Goal: Task Accomplishment & Management: Manage account settings

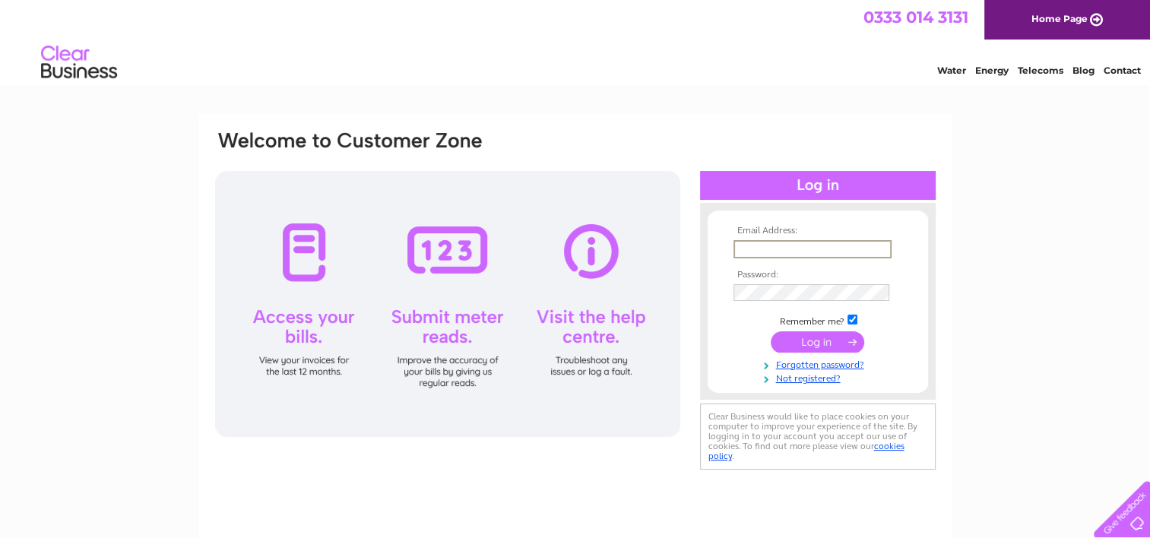
click at [806, 243] on input "text" at bounding box center [812, 249] width 158 height 18
type input "[EMAIL_ADDRESS][DOMAIN_NAME]"
click at [797, 342] on input "submit" at bounding box center [817, 340] width 93 height 21
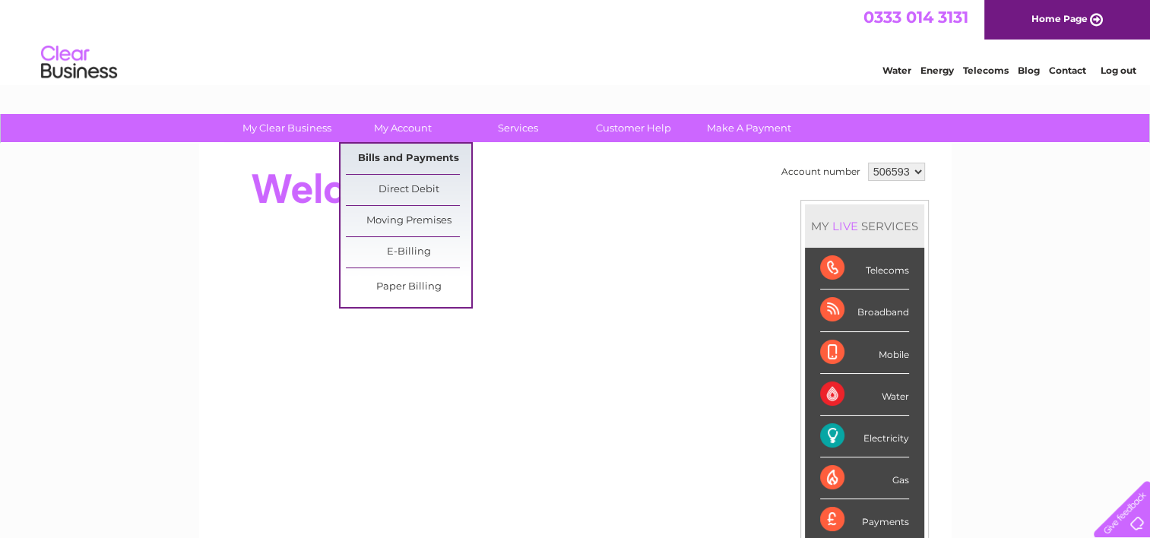
click at [408, 158] on link "Bills and Payments" at bounding box center [408, 159] width 125 height 30
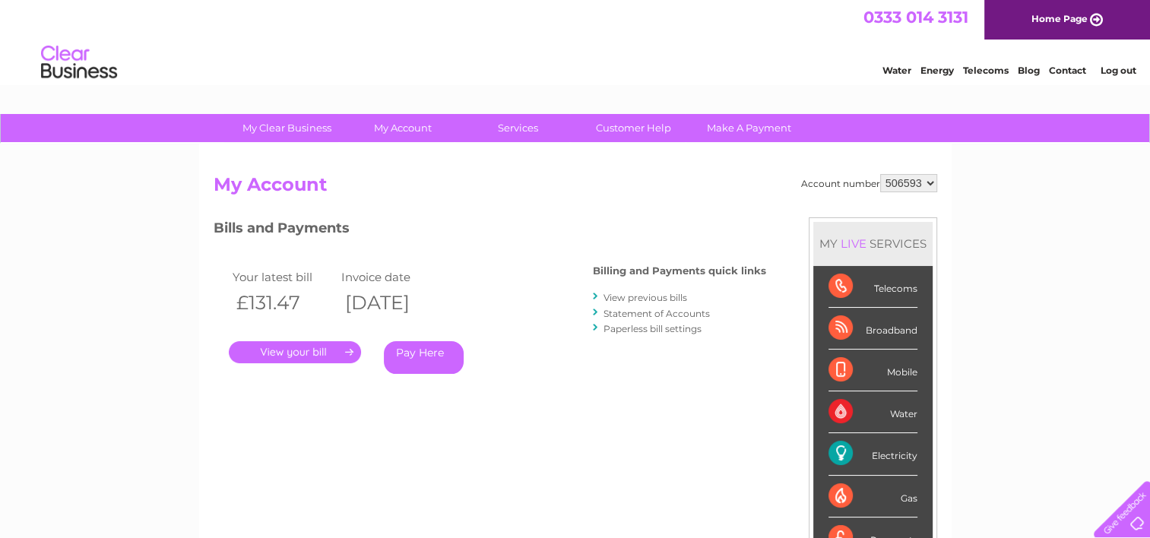
click at [298, 352] on link "." at bounding box center [295, 352] width 132 height 22
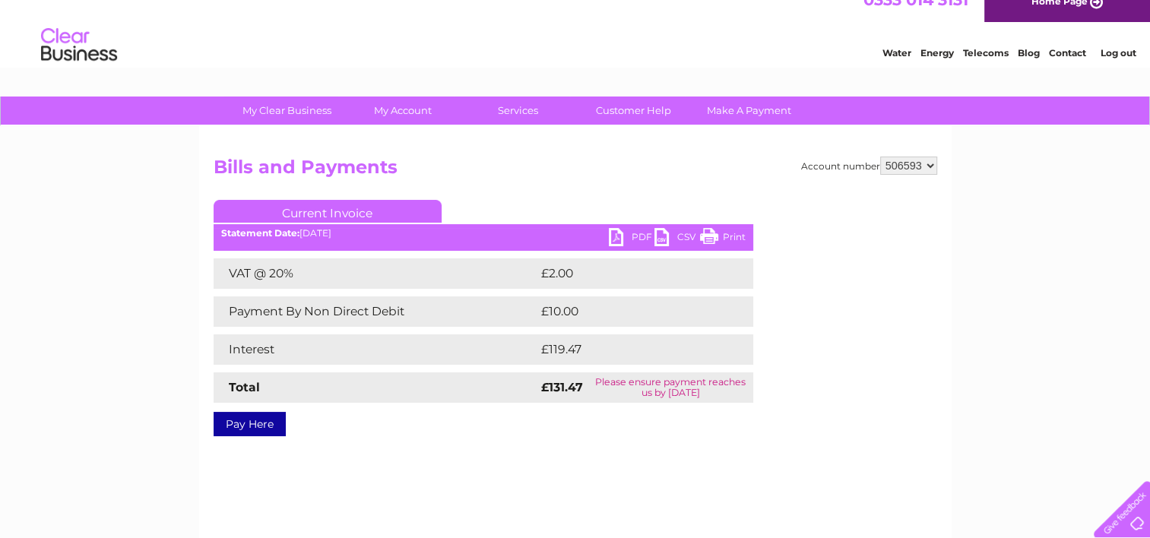
scroll to position [24, 0]
